Goal: Information Seeking & Learning: Find specific fact

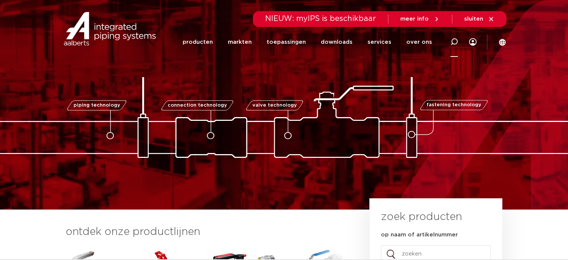
click at [458, 41] on div at bounding box center [454, 42] width 30 height 31
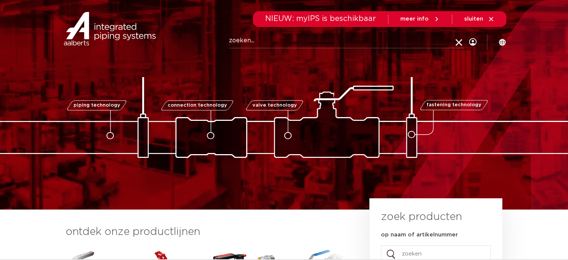
paste input "3840021"
type input "3840021"
click button "Zoeken" at bounding box center [0, 0] width 0 height 0
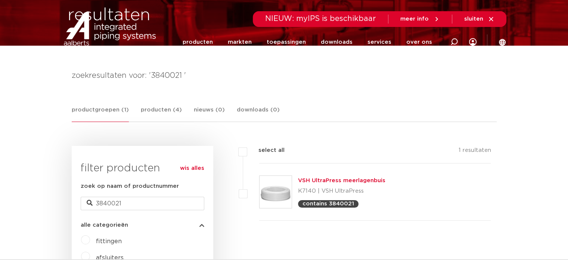
click at [112, 24] on img at bounding box center [110, 29] width 96 height 34
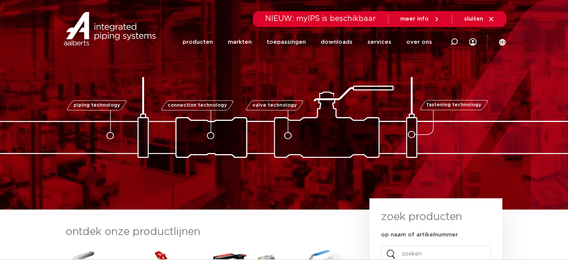
drag, startPoint x: 450, startPoint y: 38, endPoint x: 432, endPoint y: 42, distance: 18.2
click at [450, 38] on div at bounding box center [454, 42] width 30 height 31
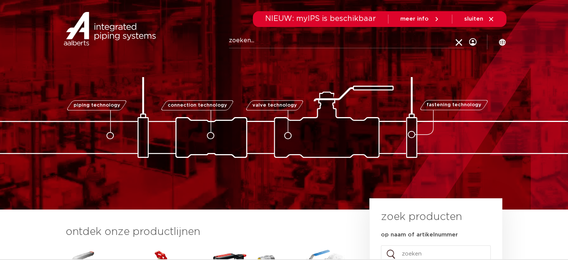
paste input "3612"
type input "3612"
click button "Zoeken" at bounding box center [0, 0] width 0 height 0
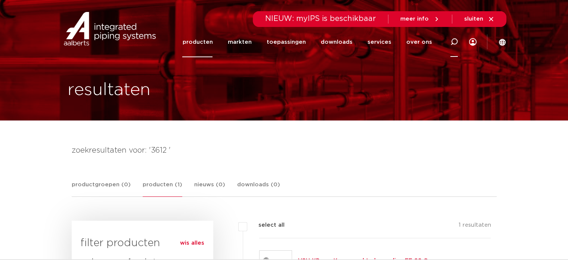
click at [455, 43] on icon at bounding box center [454, 41] width 7 height 7
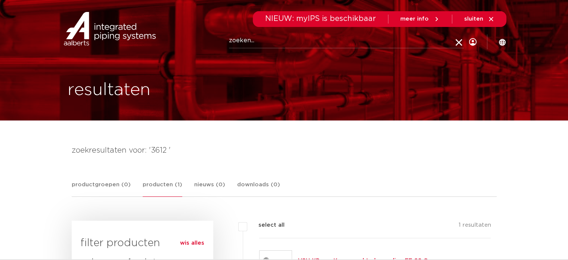
paste input "K1021"
type input "K1021"
click button "Zoeken" at bounding box center [0, 0] width 0 height 0
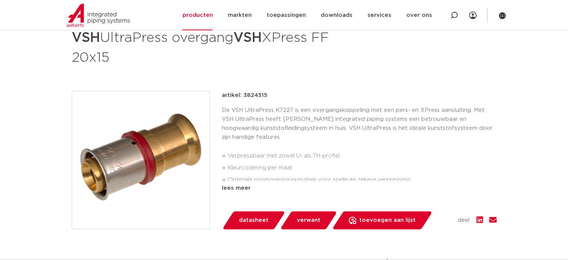
scroll to position [37, 0]
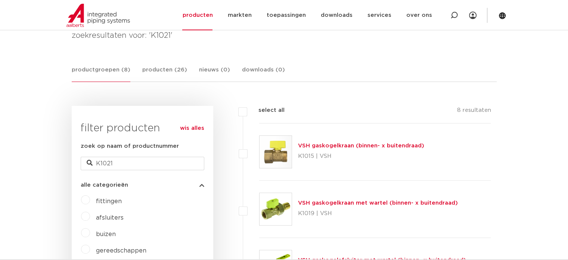
scroll to position [112, 0]
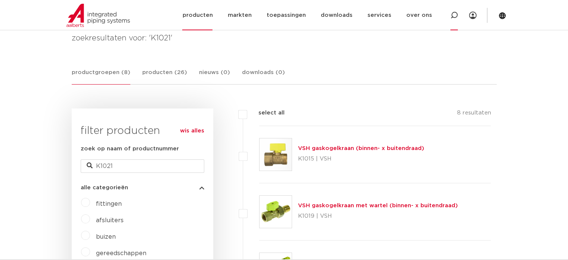
click at [452, 16] on icon at bounding box center [454, 15] width 7 height 7
paste input "SH K1022"
type input "SH K1022"
click button "Zoeken" at bounding box center [0, 0] width 0 height 0
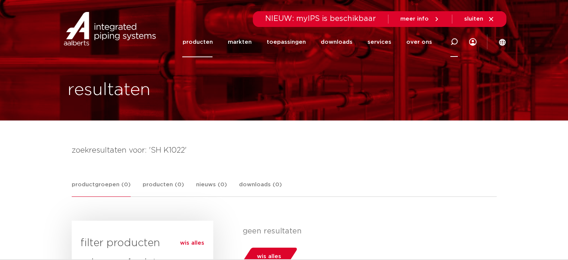
click at [458, 38] on div at bounding box center [454, 42] width 30 height 31
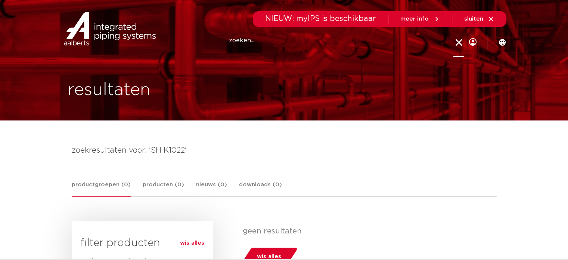
paste input "SH K1022"
click at [240, 39] on input "SH K1022" at bounding box center [346, 40] width 235 height 15
click button "Zoeken" at bounding box center [0, 0] width 0 height 0
type input "K1022"
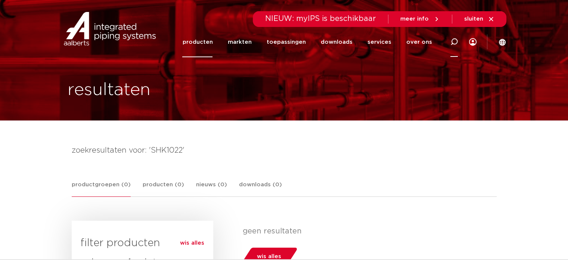
click at [453, 39] on icon at bounding box center [454, 41] width 7 height 7
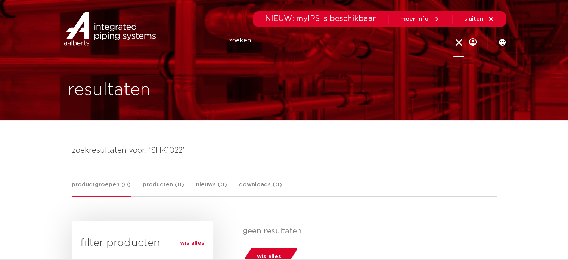
paste input "SH K1022"
type input "K1022"
click button "Zoeken" at bounding box center [0, 0] width 0 height 0
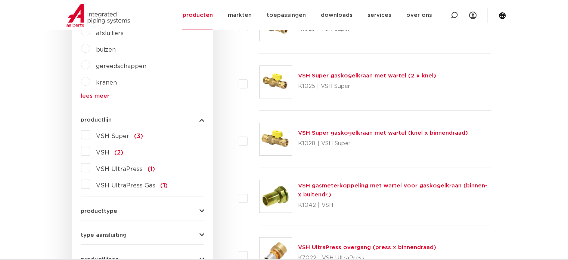
scroll to position [112, 0]
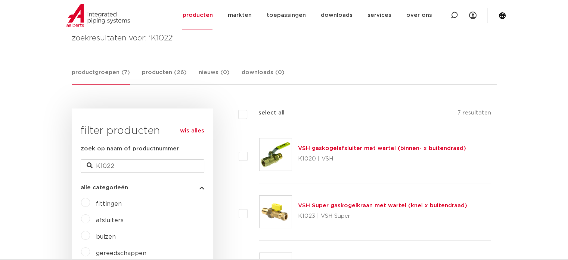
click at [316, 149] on link "VSH gaskogelafsluiter met wartel (binnen- x buitendraad)" at bounding box center [382, 148] width 168 height 6
click at [447, 13] on div at bounding box center [454, 15] width 30 height 30
click at [257, 16] on input "Zoeken" at bounding box center [347, 14] width 235 height 15
paste input "K1014 k"
type input "K1014 k"
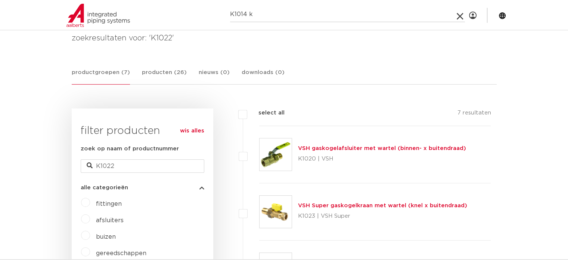
click button "Zoeken" at bounding box center [0, 0] width 0 height 0
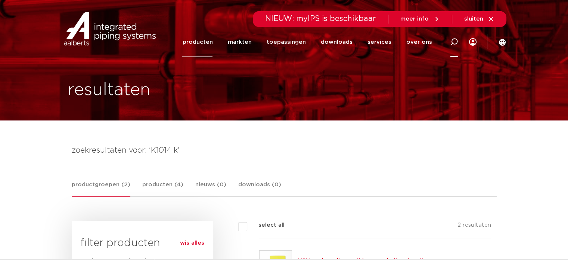
click at [456, 41] on icon at bounding box center [454, 41] width 7 height 7
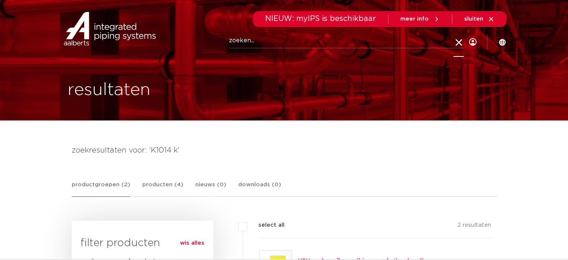
paste input "K1014 k"
type input "K1014"
click button "Zoeken" at bounding box center [0, 0] width 0 height 0
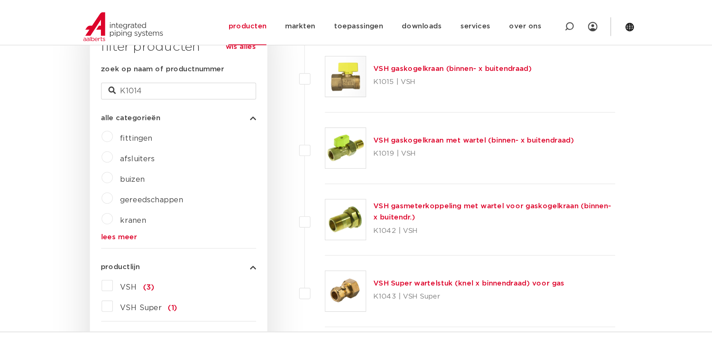
scroll to position [149, 0]
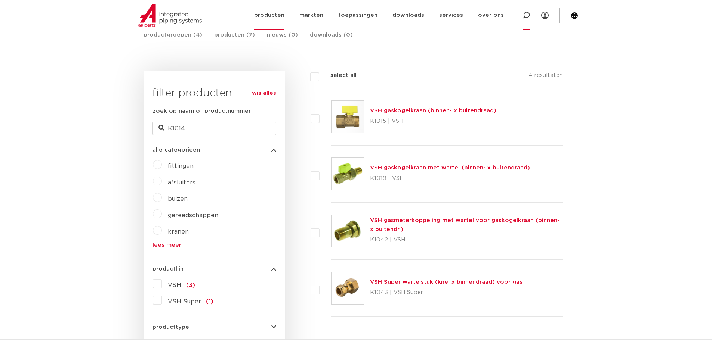
click at [529, 14] on icon at bounding box center [525, 15] width 9 height 9
paste input "6585130"
type input "6585130"
click button "Zoeken" at bounding box center [0, 0] width 0 height 0
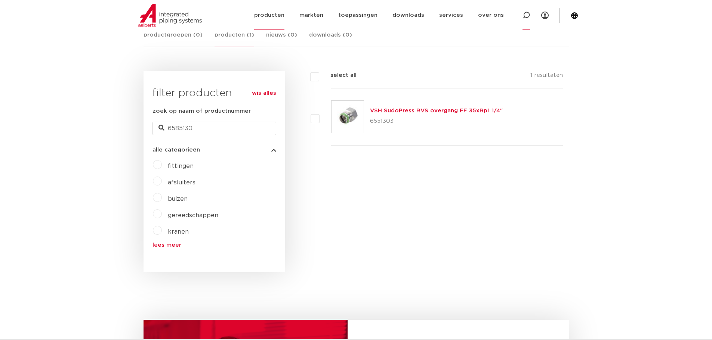
click at [523, 14] on icon at bounding box center [525, 15] width 7 height 7
paste input "6585230"
type input "6585230"
click button "Zoeken" at bounding box center [0, 0] width 0 height 0
click at [529, 12] on icon at bounding box center [525, 15] width 7 height 7
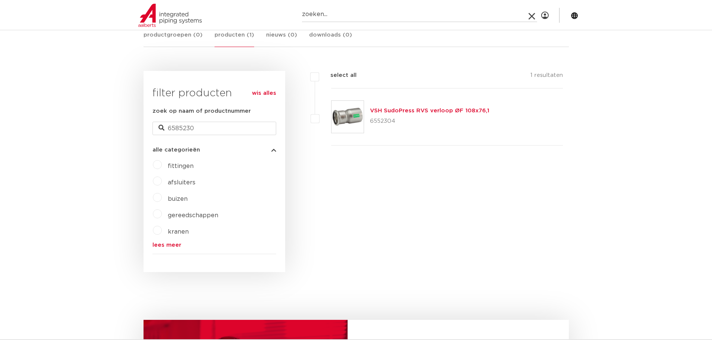
paste input "6585330"
type input "6585330"
click button "Zoeken" at bounding box center [0, 0] width 0 height 0
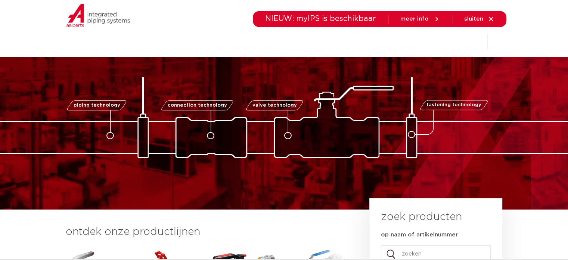
click at [429, 101] on div "fastening technology" at bounding box center [452, 114] width 67 height 36
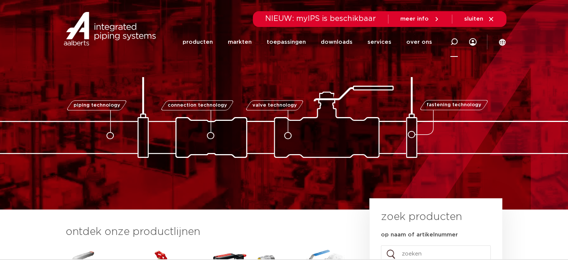
click at [455, 35] on div at bounding box center [454, 42] width 7 height 30
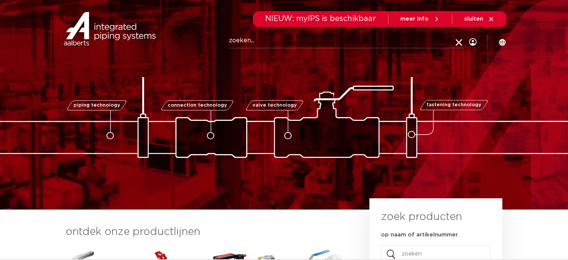
click at [320, 41] on input "Zoeken" at bounding box center [346, 40] width 235 height 15
type input "0504185"
click button "Zoeken" at bounding box center [0, 0] width 0 height 0
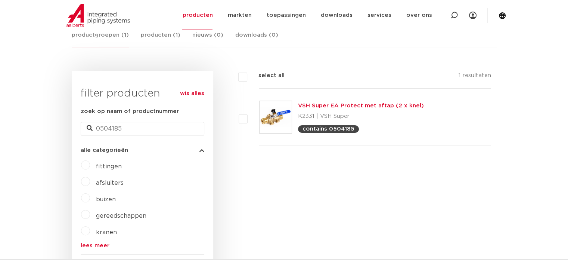
click at [323, 106] on link "VSH Super EA Protect met aftap (2 x knel)" at bounding box center [361, 106] width 126 height 6
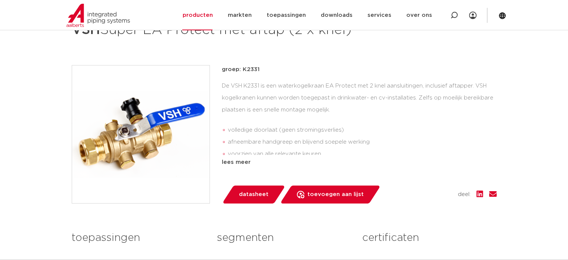
scroll to position [149, 0]
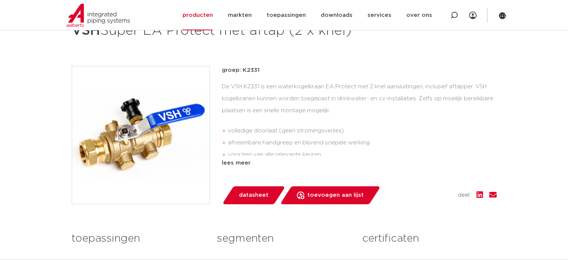
drag, startPoint x: 270, startPoint y: 84, endPoint x: 187, endPoint y: 86, distance: 82.6
click at [187, 86] on div "groep: K2331 De VSH K2331 is een waterkogelkraan EA Protect met 2 knel aansluit…" at bounding box center [284, 135] width 425 height 138
drag, startPoint x: 332, startPoint y: 56, endPoint x: 335, endPoint y: 66, distance: 10.9
click at [335, 42] on h1 "VSH Super EA Protect met aftap (2 x knel)" at bounding box center [212, 30] width 281 height 22
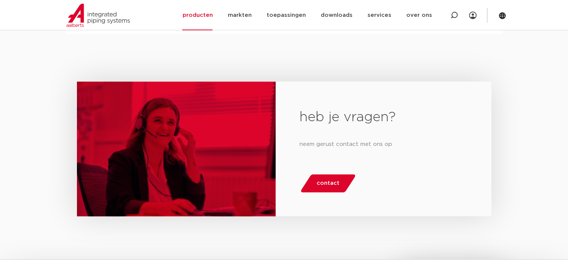
scroll to position [448, 0]
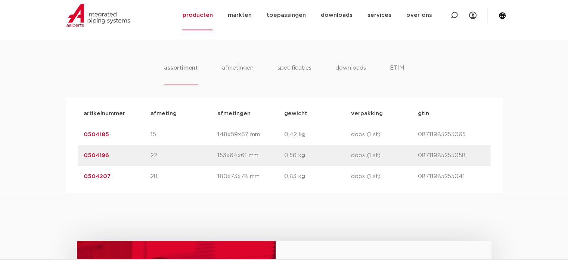
drag, startPoint x: 71, startPoint y: 138, endPoint x: 90, endPoint y: 163, distance: 31.2
click at [103, 180] on div "artikelnummer afmeting afmetingen gewicht verpakking gtin artikelnummer 0504185…" at bounding box center [284, 145] width 437 height 96
click at [90, 145] on div "artikelnummer 0504185 afmeting 15 afmetingen 148x59x67 mm gewicht 0,42 kg verpa…" at bounding box center [284, 134] width 413 height 21
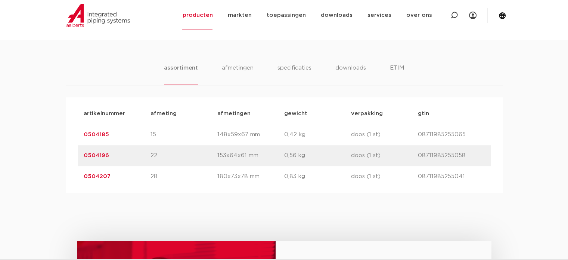
click at [114, 139] on p "0504185" at bounding box center [117, 134] width 67 height 9
drag, startPoint x: 118, startPoint y: 149, endPoint x: 81, endPoint y: 149, distance: 37.4
click at [81, 145] on div "artikelnummer 0504185 afmeting 15 afmetingen 148x59x67 mm gewicht 0,42 kg verpa…" at bounding box center [284, 134] width 413 height 21
copy link "0504185"
drag, startPoint x: 114, startPoint y: 171, endPoint x: 73, endPoint y: 172, distance: 40.7
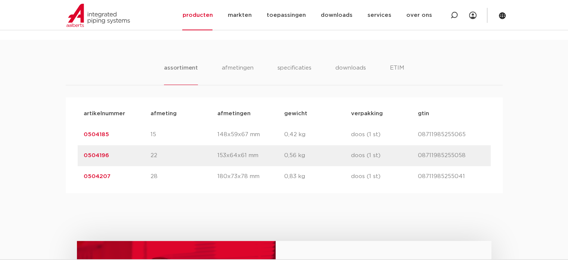
click at [73, 172] on div "artikelnummer afmeting afmetingen gewicht verpakking gtin artikelnummer 0504185…" at bounding box center [284, 145] width 437 height 96
copy link "0504196"
drag, startPoint x: 115, startPoint y: 192, endPoint x: 72, endPoint y: 192, distance: 43.0
click at [72, 192] on div "artikelnummer afmeting afmetingen gewicht verpakking gtin artikelnummer 0504185…" at bounding box center [284, 145] width 437 height 96
copy link "0504207"
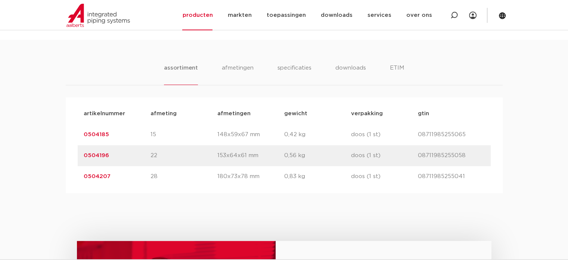
drag, startPoint x: 129, startPoint y: 129, endPoint x: 67, endPoint y: 131, distance: 61.3
click at [67, 131] on div "artikelnummer afmeting afmetingen gewicht verpakking gtin artikelnummer 0504185…" at bounding box center [284, 145] width 437 height 96
copy p "artikelnummer"
drag, startPoint x: 122, startPoint y: 148, endPoint x: 69, endPoint y: 157, distance: 54.1
click at [72, 157] on div "artikelnummer afmeting afmetingen gewicht verpakking gtin artikelnummer 0504185…" at bounding box center [284, 145] width 437 height 96
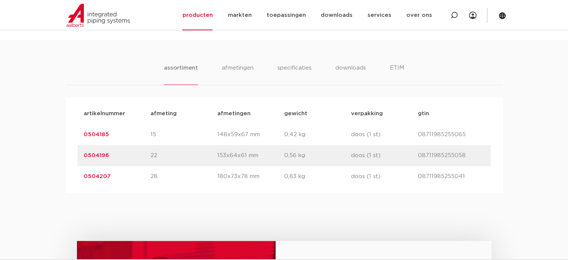
copy link "0504185"
drag, startPoint x: 120, startPoint y: 170, endPoint x: 63, endPoint y: 171, distance: 56.8
click at [63, 171] on div "assortiment afmetingen specificaties downloads ETIM assortiment afmetingen spec…" at bounding box center [284, 116] width 568 height 153
copy link "0504196"
drag, startPoint x: 111, startPoint y: 192, endPoint x: 60, endPoint y: 196, distance: 51.7
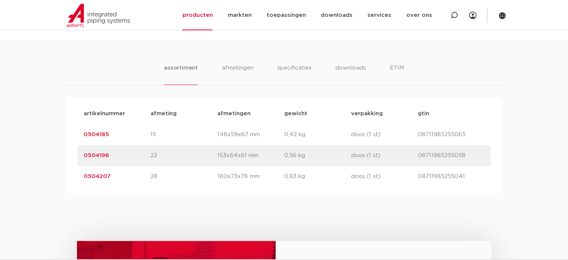
click at [60, 193] on div "assortiment afmetingen specificaties downloads ETIM assortiment afmetingen spec…" at bounding box center [284, 116] width 568 height 153
copy link "0504207"
click at [79, 15] on img at bounding box center [98, 15] width 64 height 23
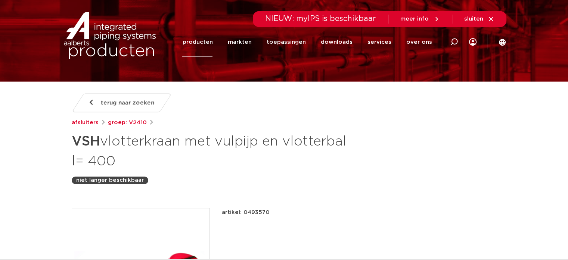
scroll to position [75, 0]
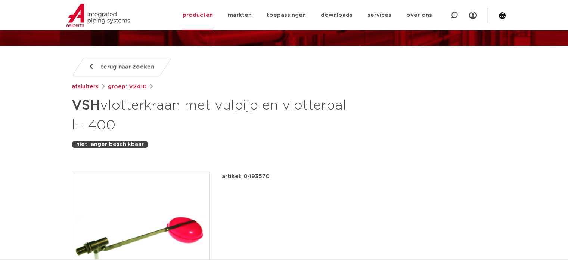
drag, startPoint x: 261, startPoint y: 175, endPoint x: 242, endPoint y: 178, distance: 19.7
click at [242, 178] on div "artikel: 0493570" at bounding box center [359, 176] width 275 height 9
copy p "0493570"
